Goal: Task Accomplishment & Management: Complete application form

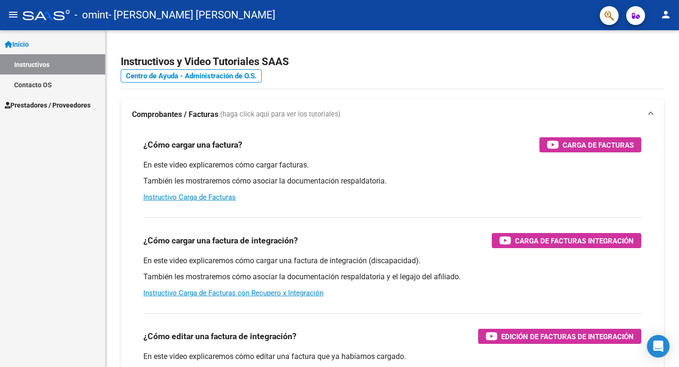
click at [37, 102] on span "Prestadores / Proveedores" at bounding box center [48, 105] width 86 height 10
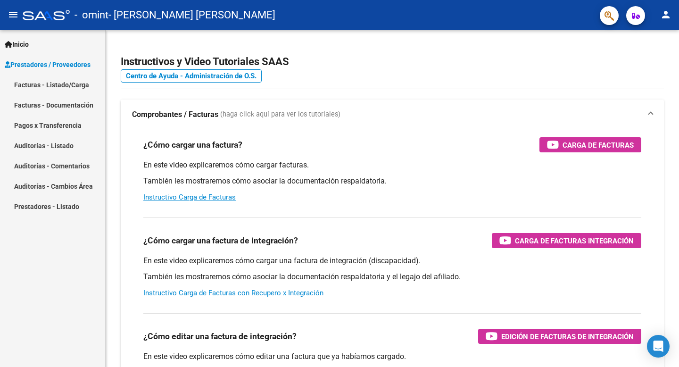
click at [33, 84] on link "Facturas - Listado/Carga" at bounding box center [52, 85] width 105 height 20
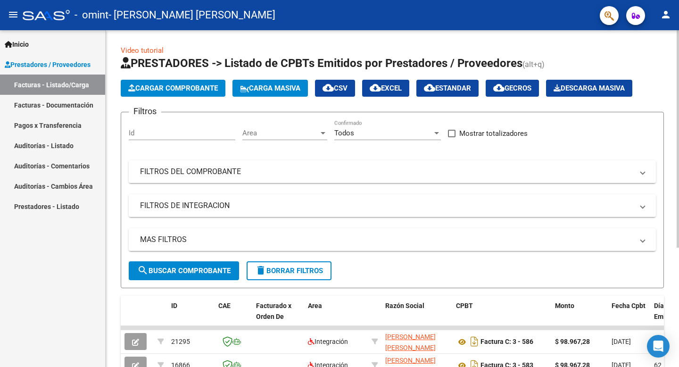
click at [176, 86] on span "Cargar Comprobante" at bounding box center [173, 88] width 90 height 8
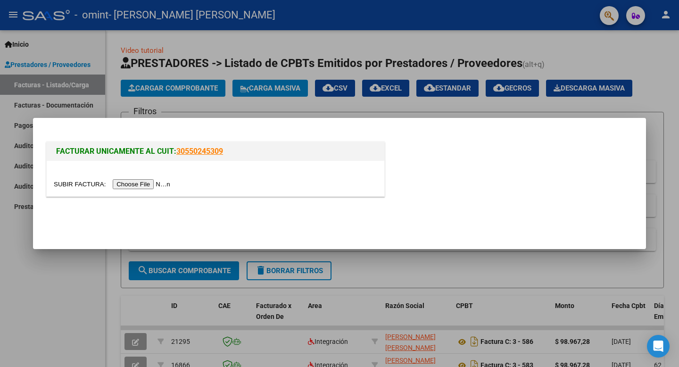
click at [151, 181] on input "file" at bounding box center [113, 184] width 119 height 10
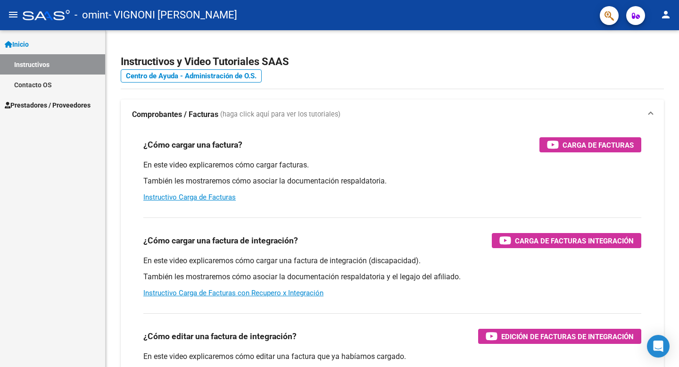
click at [41, 105] on span "Prestadores / Proveedores" at bounding box center [48, 105] width 86 height 10
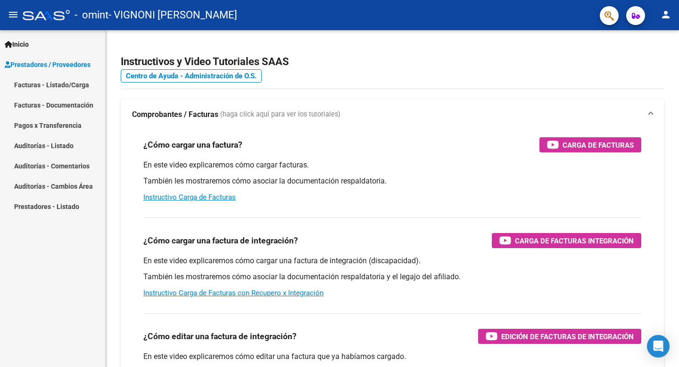
click at [50, 84] on link "Facturas - Listado/Carga" at bounding box center [52, 85] width 105 height 20
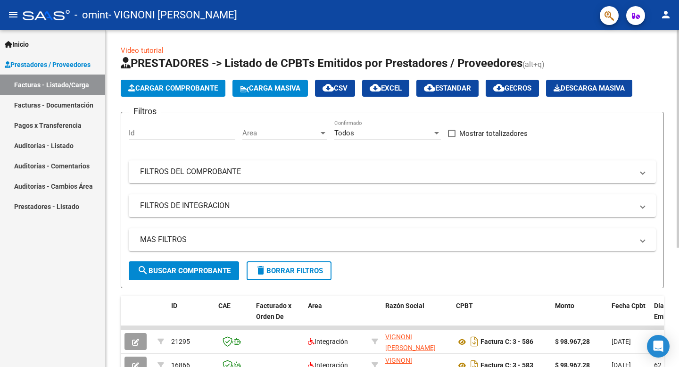
click at [164, 85] on span "Cargar Comprobante" at bounding box center [173, 88] width 90 height 8
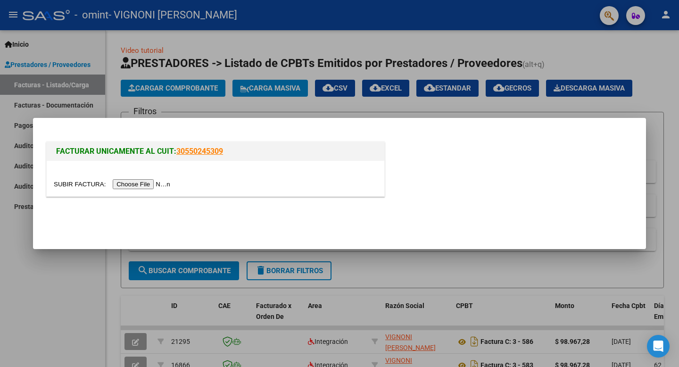
click at [152, 186] on input "file" at bounding box center [113, 184] width 119 height 10
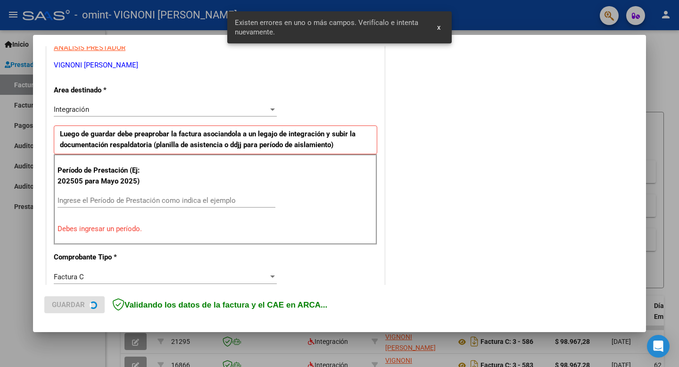
scroll to position [192, 0]
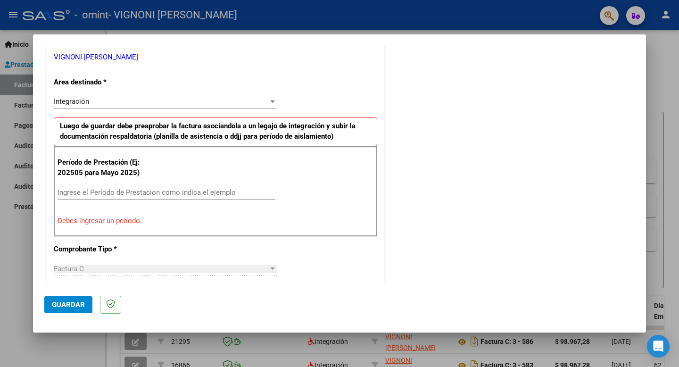
click at [64, 188] on input "Ingrese el Período de Prestación como indica el ejemplo" at bounding box center [167, 192] width 218 height 8
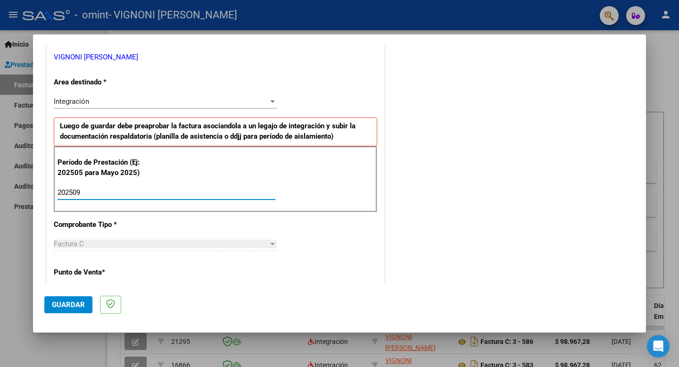
type input "202509"
click at [74, 303] on span "Guardar" at bounding box center [68, 305] width 33 height 8
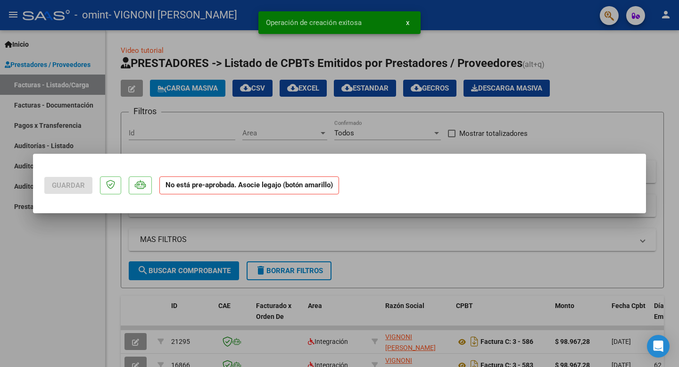
scroll to position [0, 0]
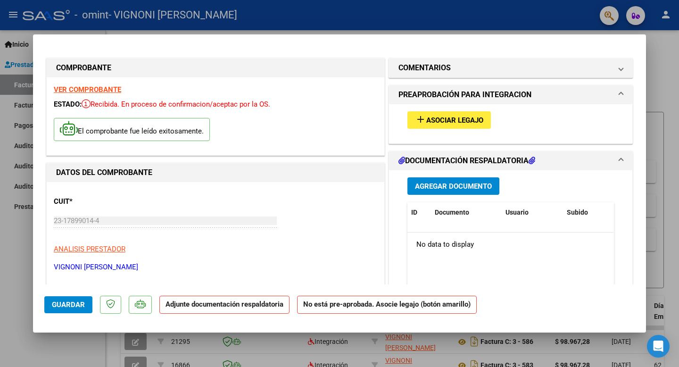
click at [439, 119] on span "Asociar Legajo" at bounding box center [455, 120] width 57 height 8
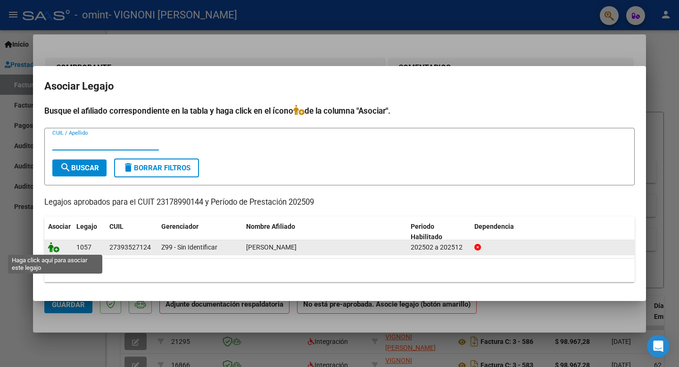
click at [54, 248] on icon at bounding box center [53, 247] width 11 height 10
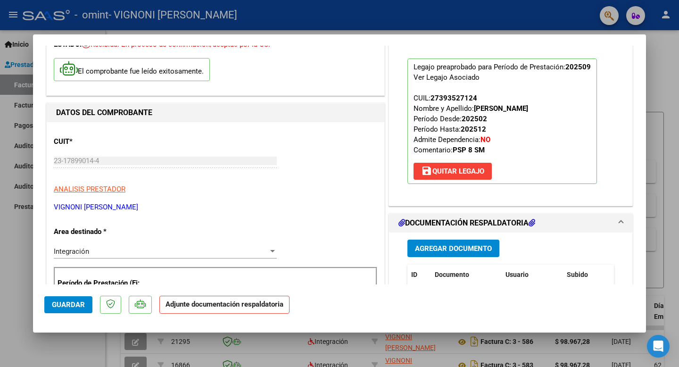
scroll to position [61, 0]
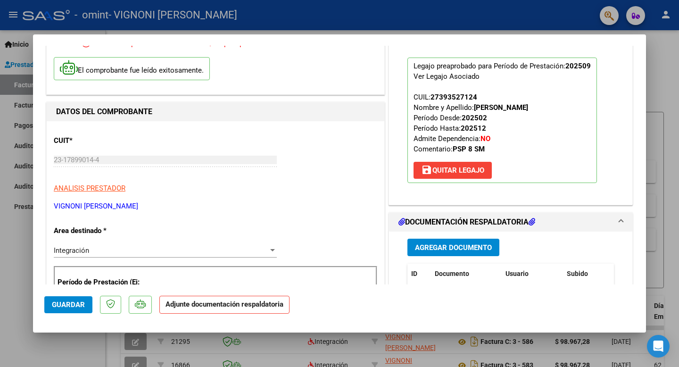
click at [459, 244] on span "Agregar Documento" at bounding box center [453, 247] width 77 height 8
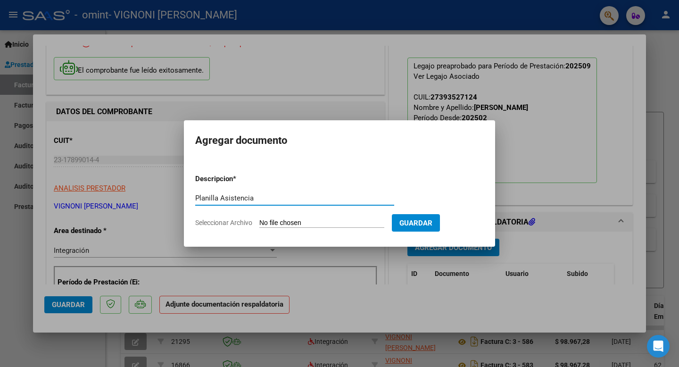
type input "Planilla Asistencia"
click at [226, 222] on span "Seleccionar Archivo" at bounding box center [223, 223] width 57 height 8
click at [260, 222] on input "Seleccionar Archivo" at bounding box center [322, 223] width 125 height 9
type input "C:\fakepath\Planilla Asistencia [PERSON_NAME][DATE].pdf"
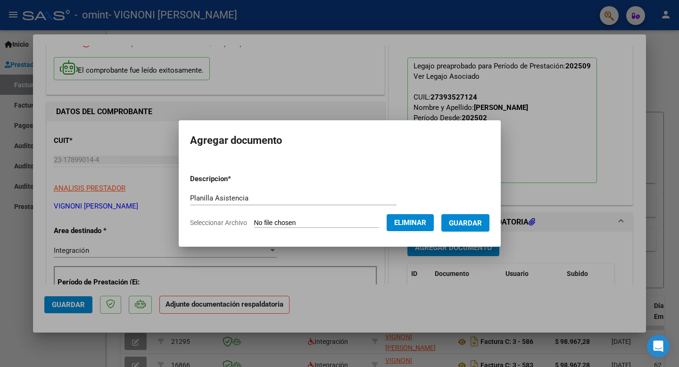
click at [478, 224] on span "Guardar" at bounding box center [465, 223] width 33 height 8
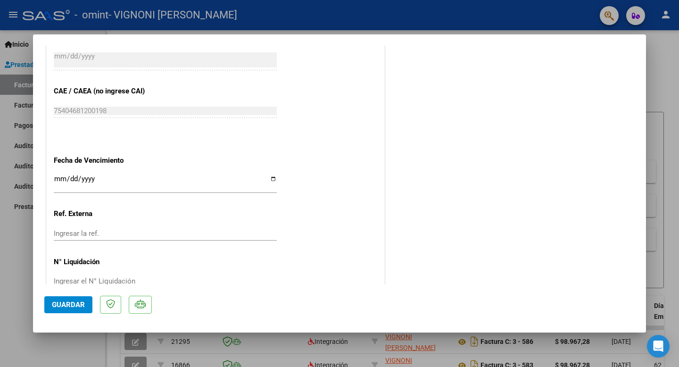
scroll to position [606, 0]
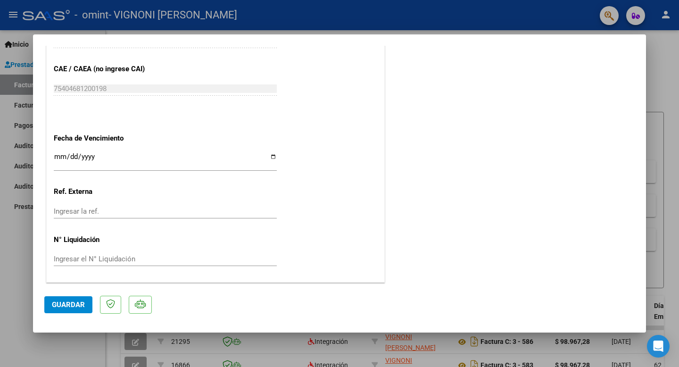
click at [74, 303] on span "Guardar" at bounding box center [68, 305] width 33 height 8
